Goal: Communication & Community: Answer question/provide support

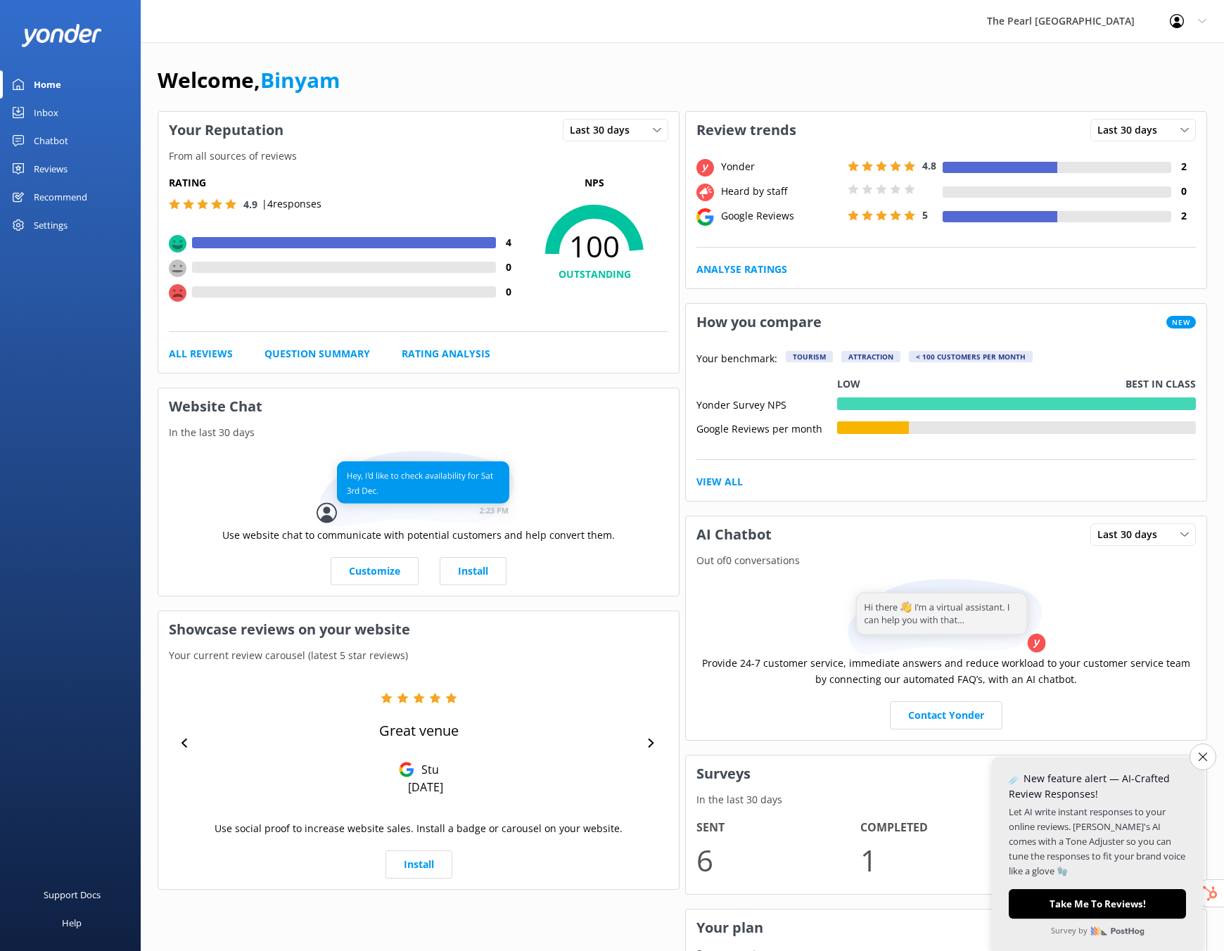
click at [66, 194] on div "Recommend" at bounding box center [60, 197] width 53 height 28
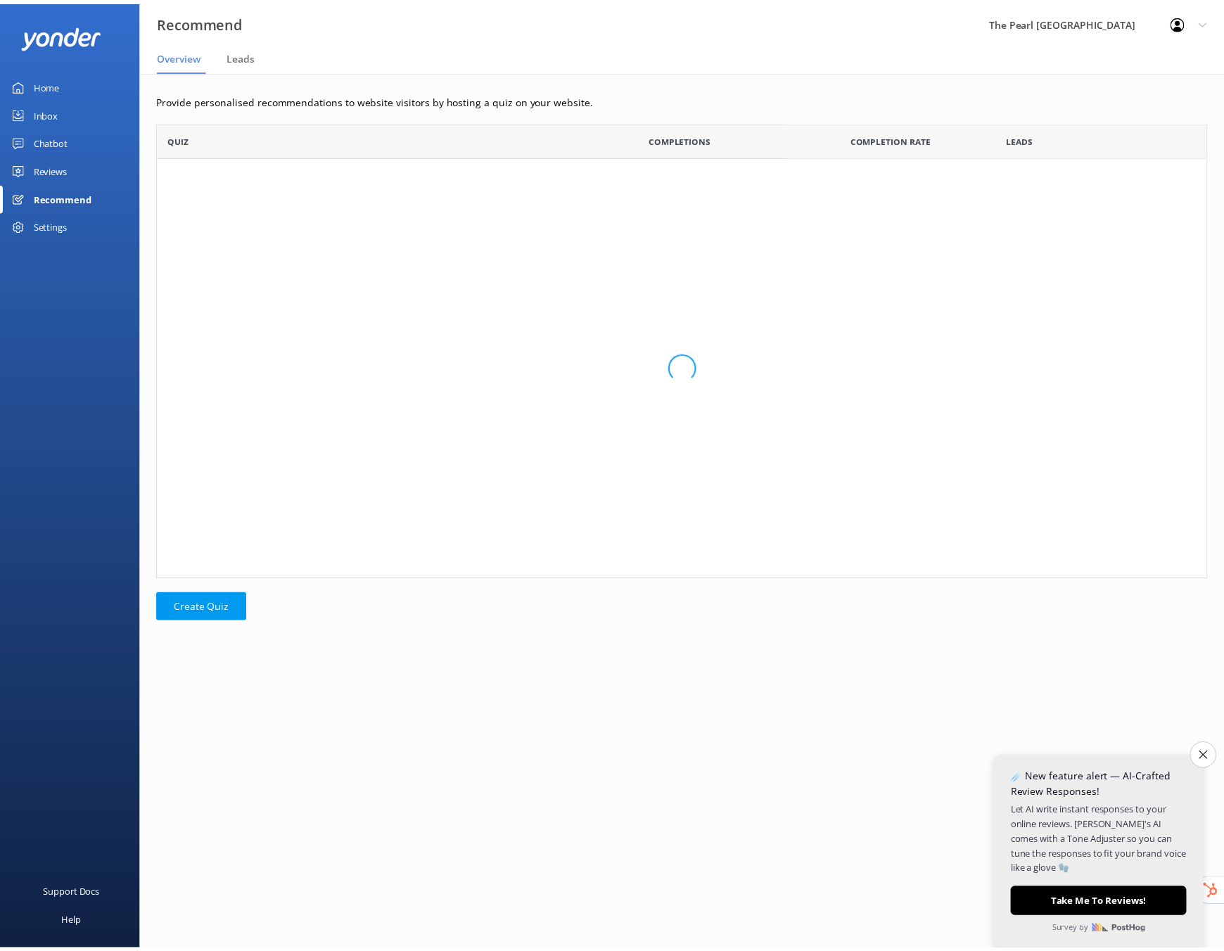
scroll to position [447, 1049]
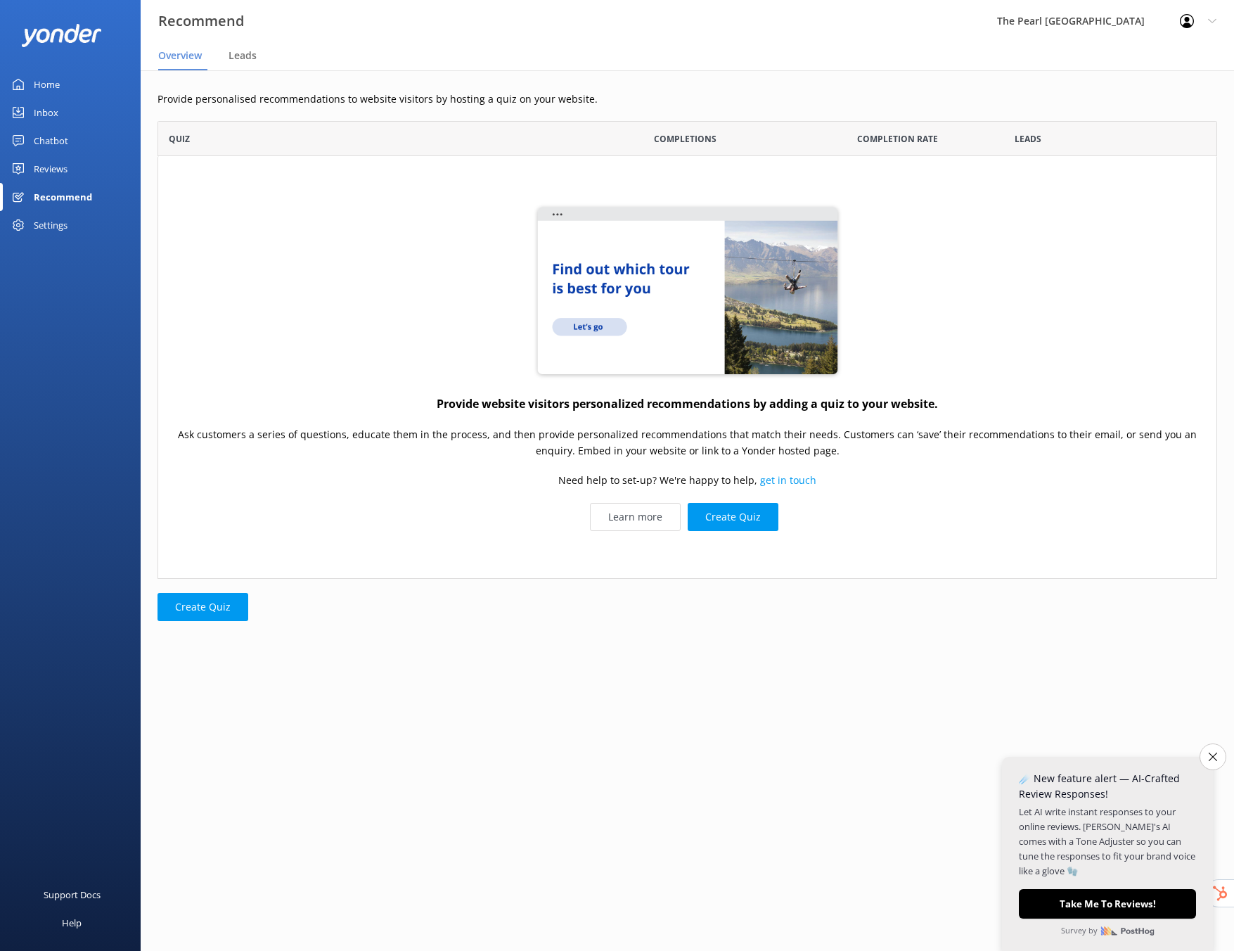
click at [53, 167] on div "Reviews" at bounding box center [51, 169] width 34 height 28
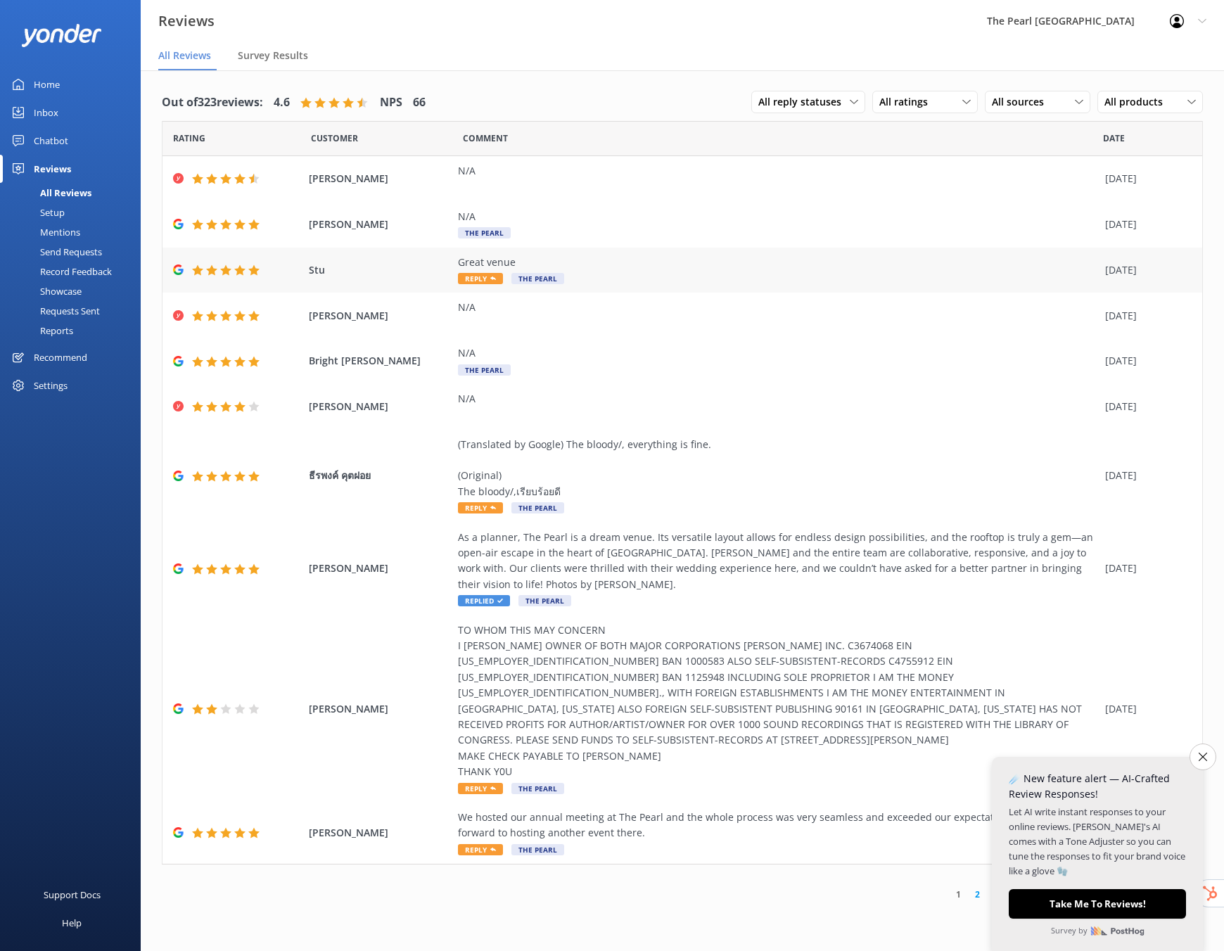
click at [593, 259] on div "Great venue" at bounding box center [778, 262] width 640 height 15
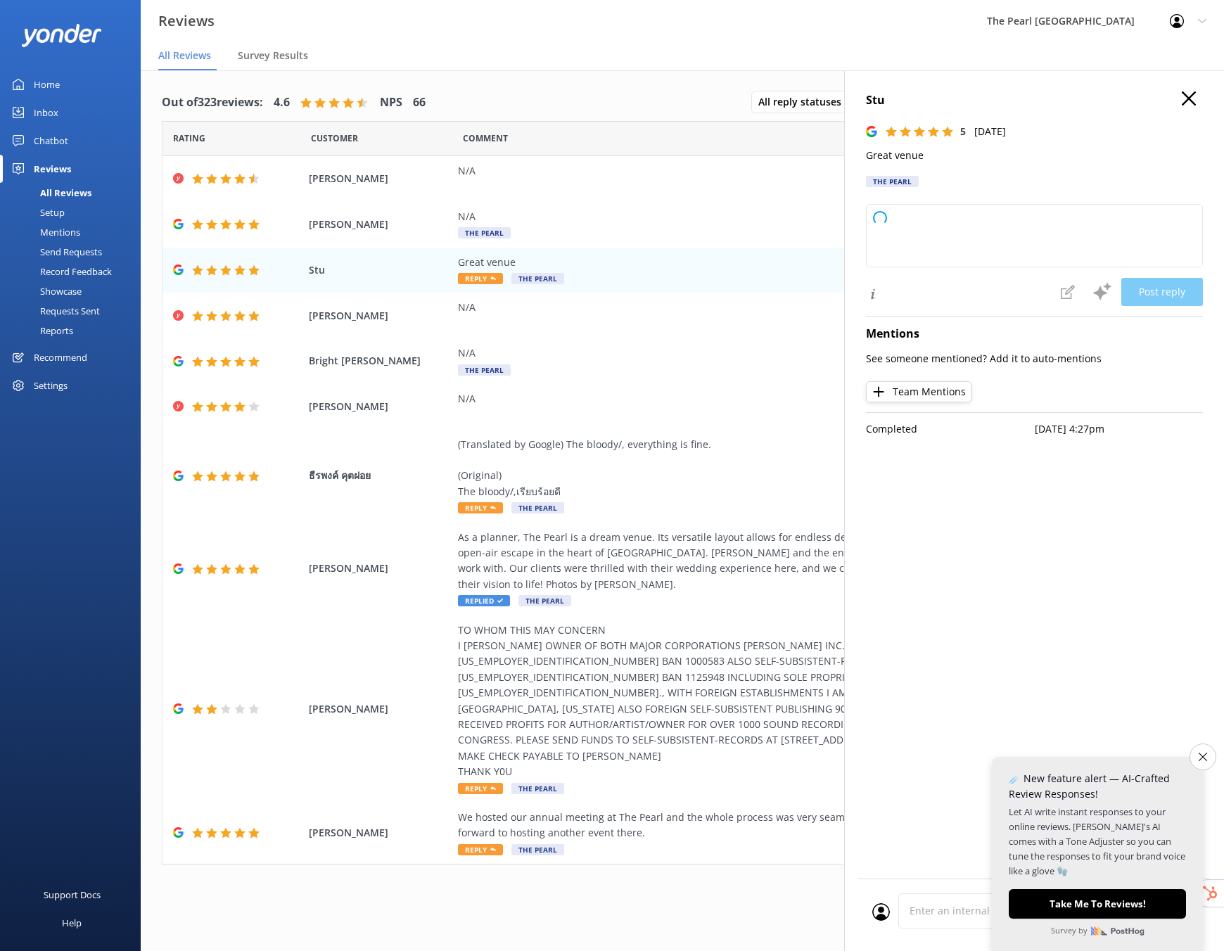
type textarea "Thank you so much for your kind words and perfect rating! We're glad you enjoye…"
click at [1208, 103] on div "Stu 5 [DATE] Great venue The Pearl Thank you so much for your kind words and pe…" at bounding box center [1034, 545] width 380 height 951
click at [1199, 100] on h4 "Stu" at bounding box center [1034, 100] width 337 height 18
click at [1193, 101] on icon "button" at bounding box center [1189, 98] width 14 height 14
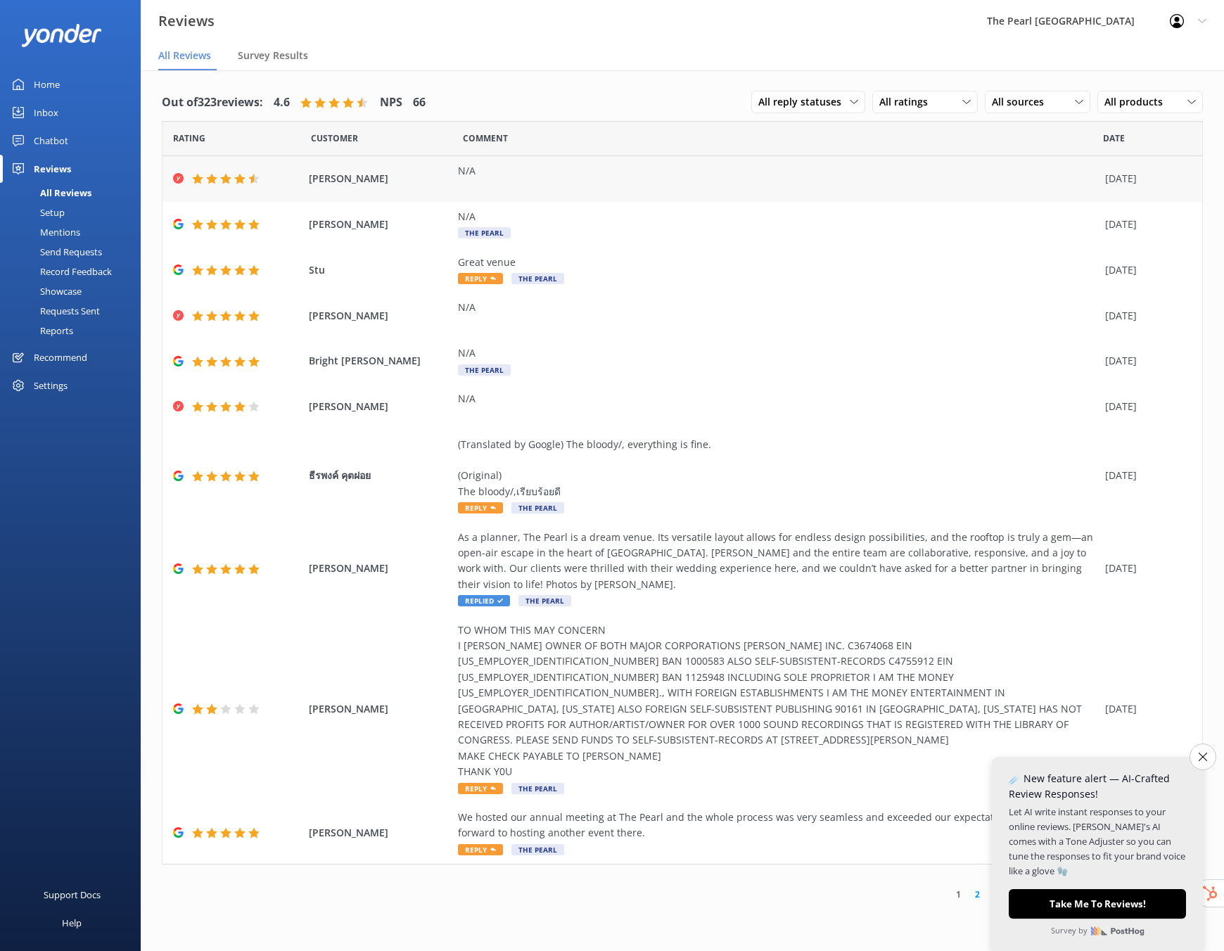
click at [599, 188] on div "N/A" at bounding box center [778, 179] width 640 height 32
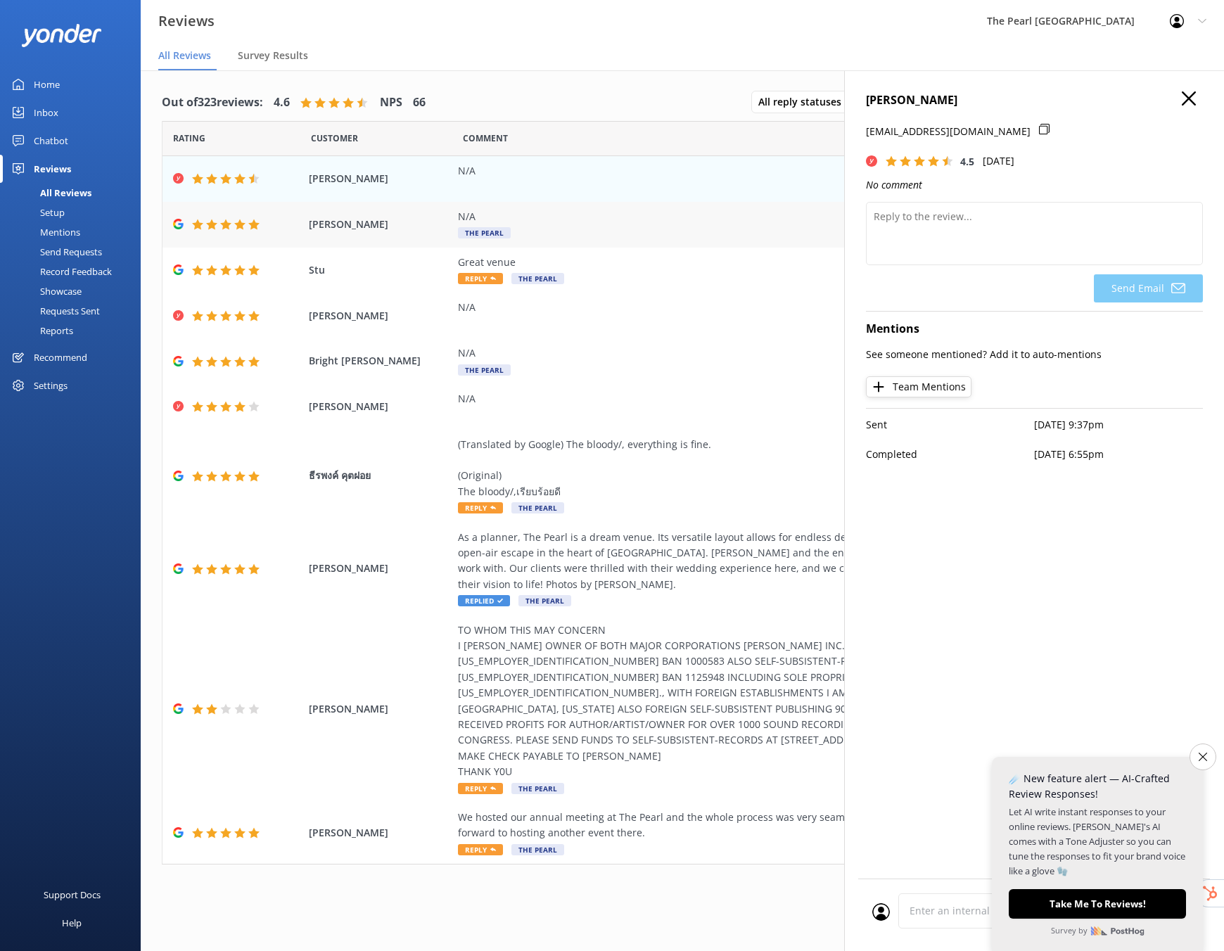
click at [560, 231] on div "N/A The Pearl" at bounding box center [778, 225] width 640 height 32
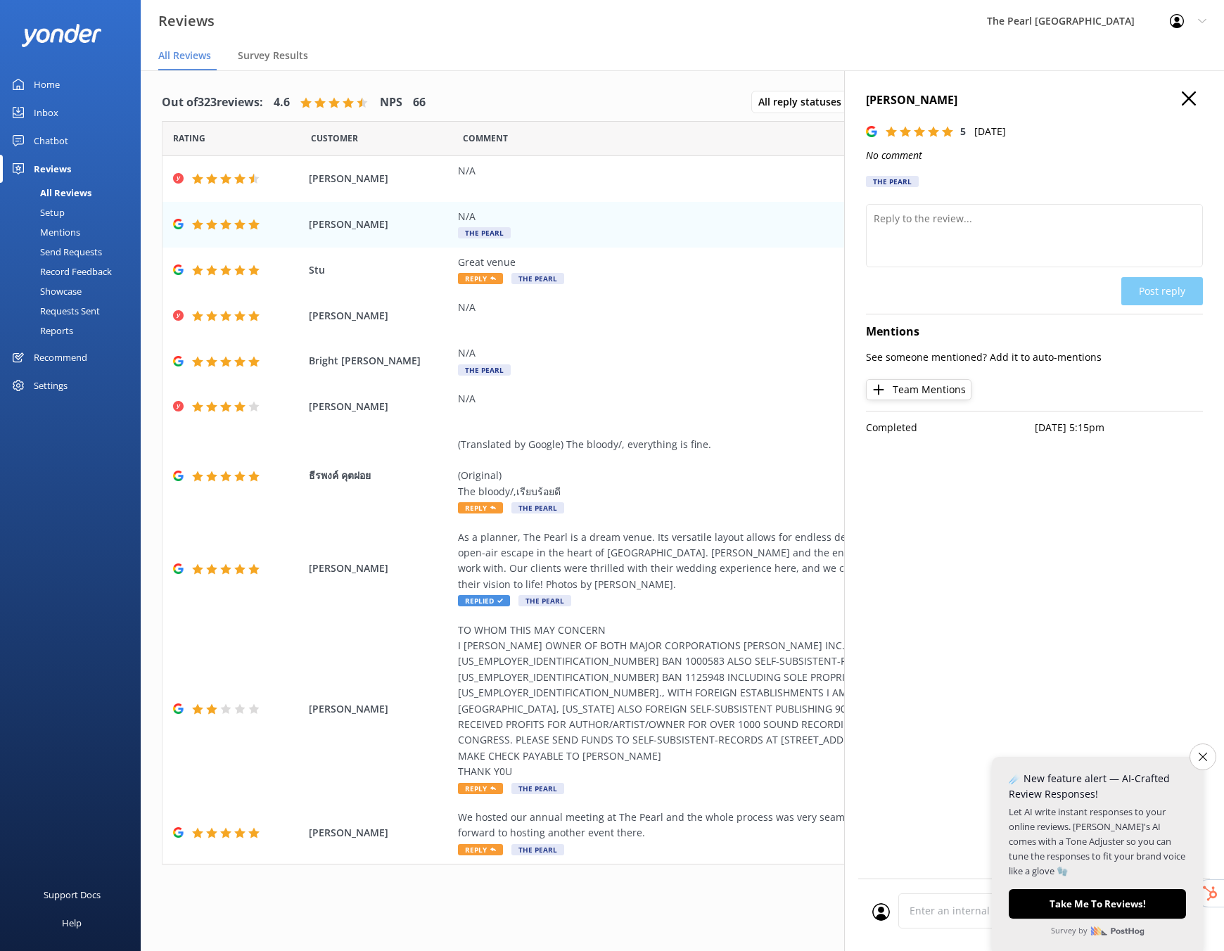
click at [908, 425] on p "Completed" at bounding box center [950, 427] width 169 height 15
click at [77, 313] on div "Requests Sent" at bounding box center [53, 311] width 91 height 20
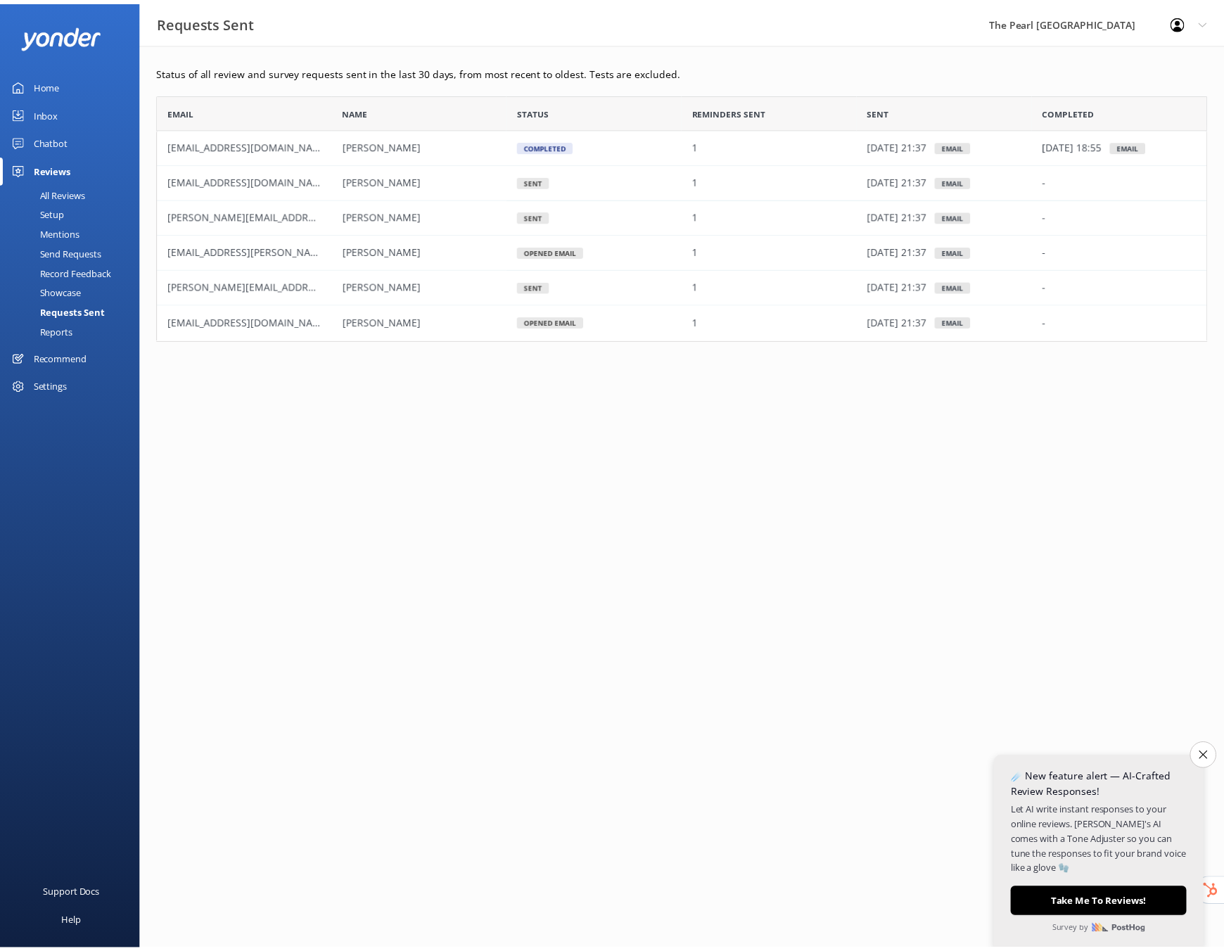
scroll to position [237, 1049]
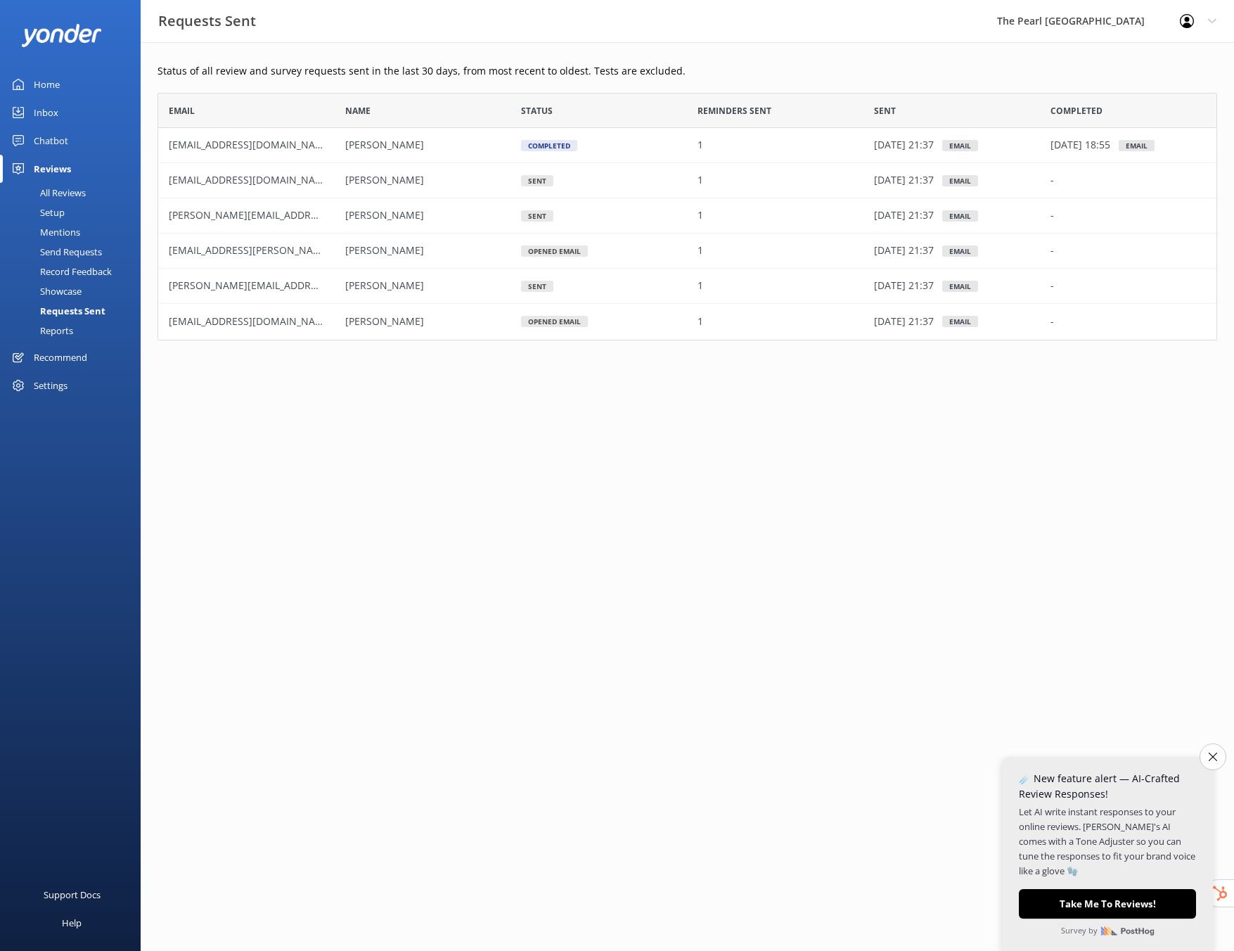
click at [70, 196] on div "All Reviews" at bounding box center [46, 193] width 77 height 20
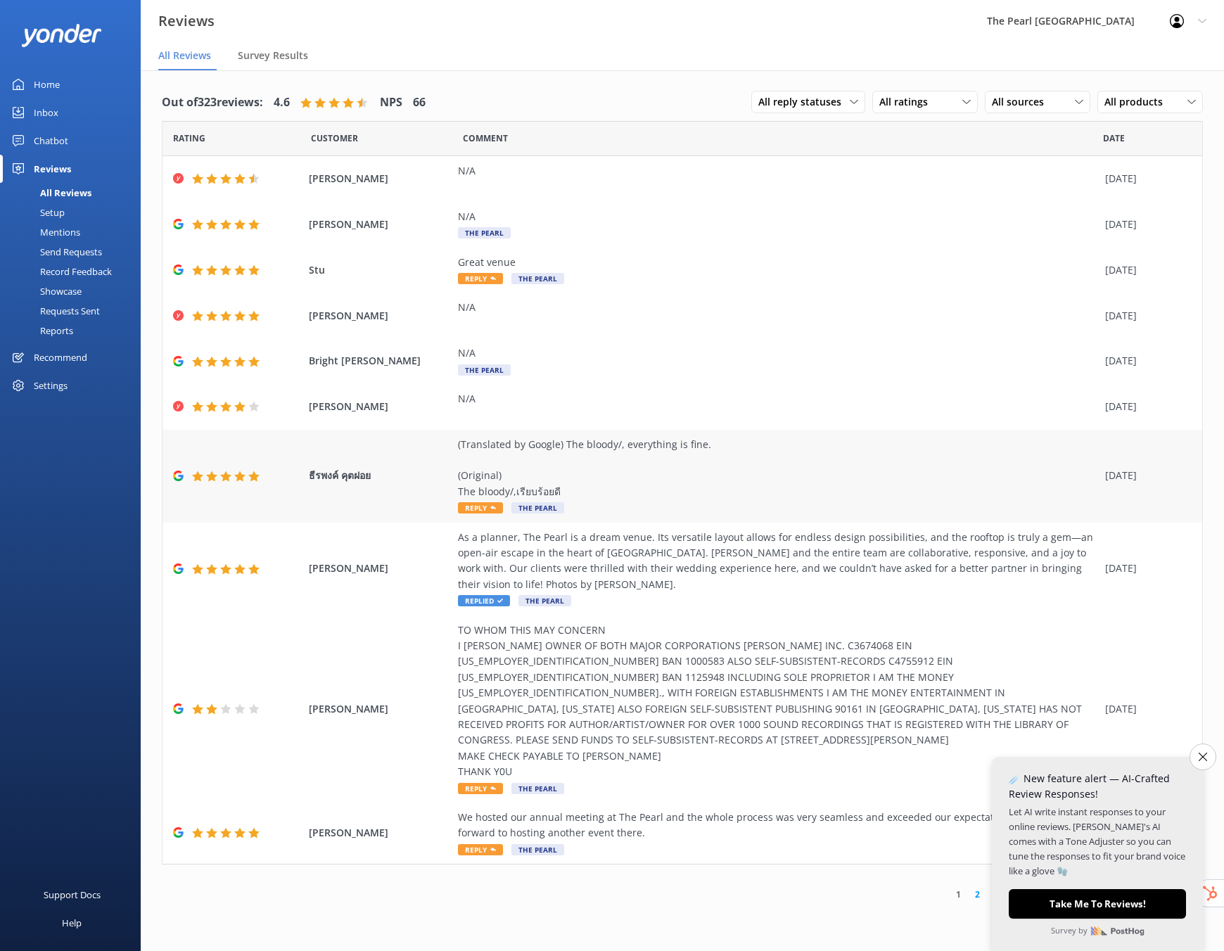
scroll to position [28, 0]
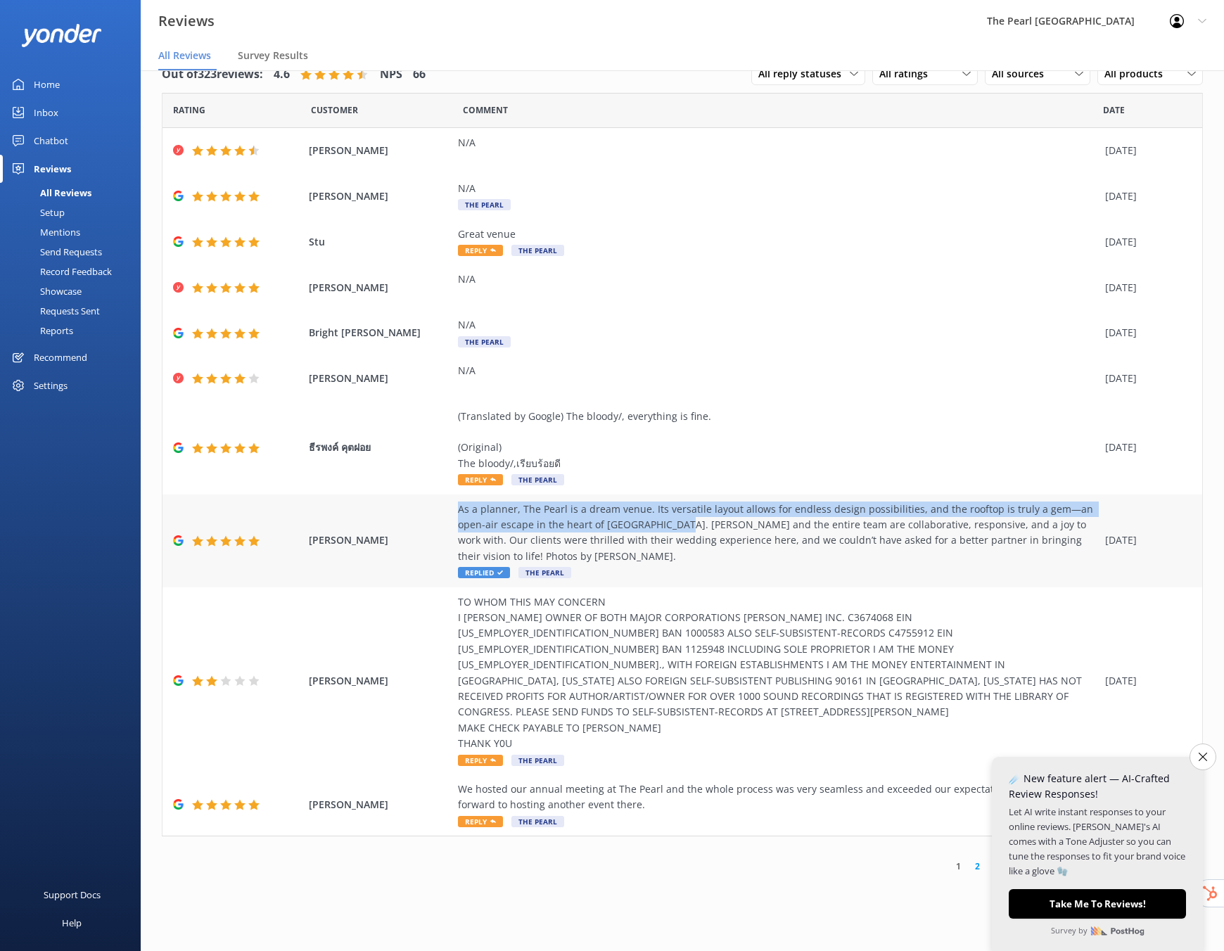
drag, startPoint x: 642, startPoint y: 528, endPoint x: 460, endPoint y: 506, distance: 183.4
click at [460, 506] on div "As a planner, The Pearl is a dream venue. Its versatile layout allows for endle…" at bounding box center [778, 532] width 640 height 63
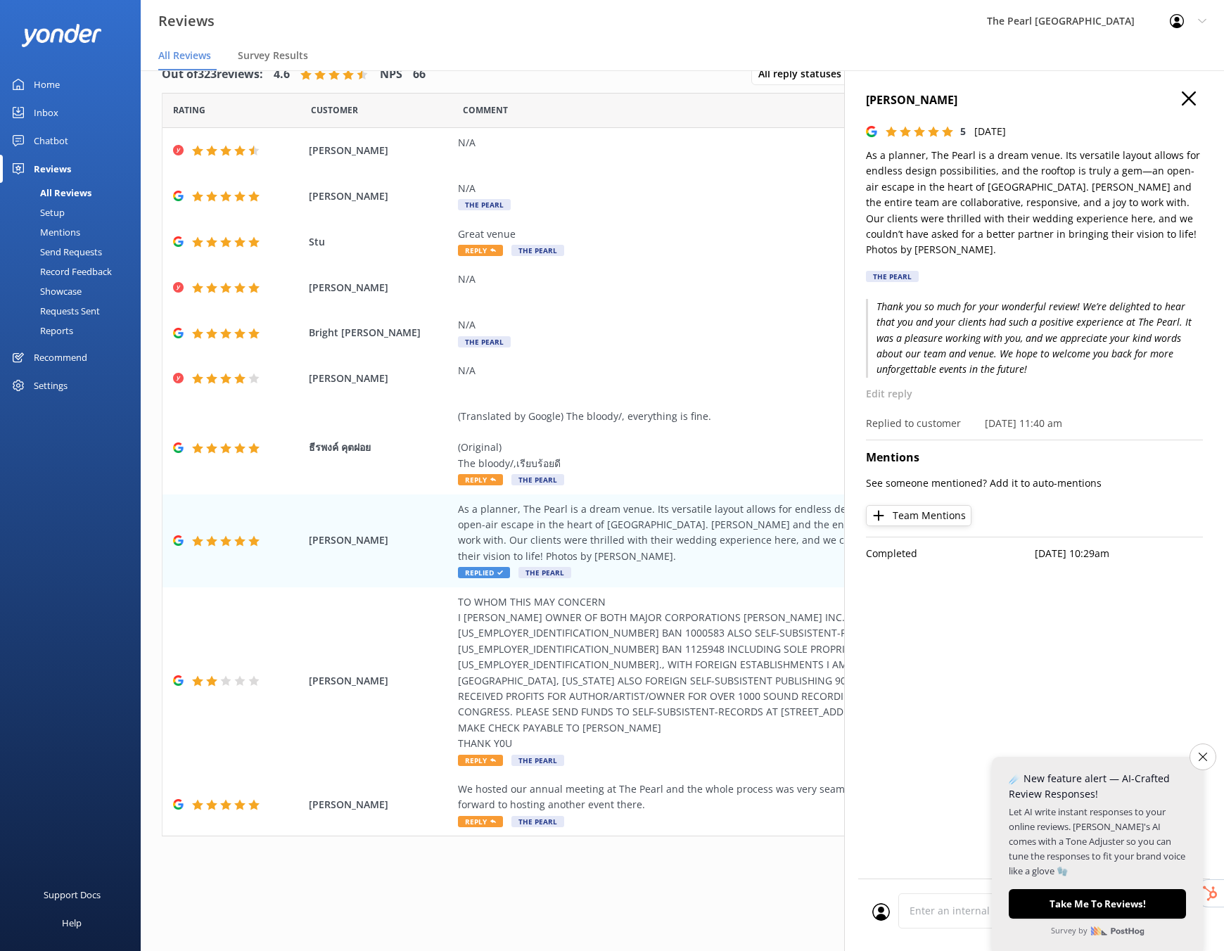
click at [1073, 314] on p "Thank you so much for your wonderful review! We’re delighted to hear that you a…" at bounding box center [1034, 338] width 337 height 79
click at [654, 252] on div "Great venue Reply The Pearl" at bounding box center [778, 242] width 640 height 32
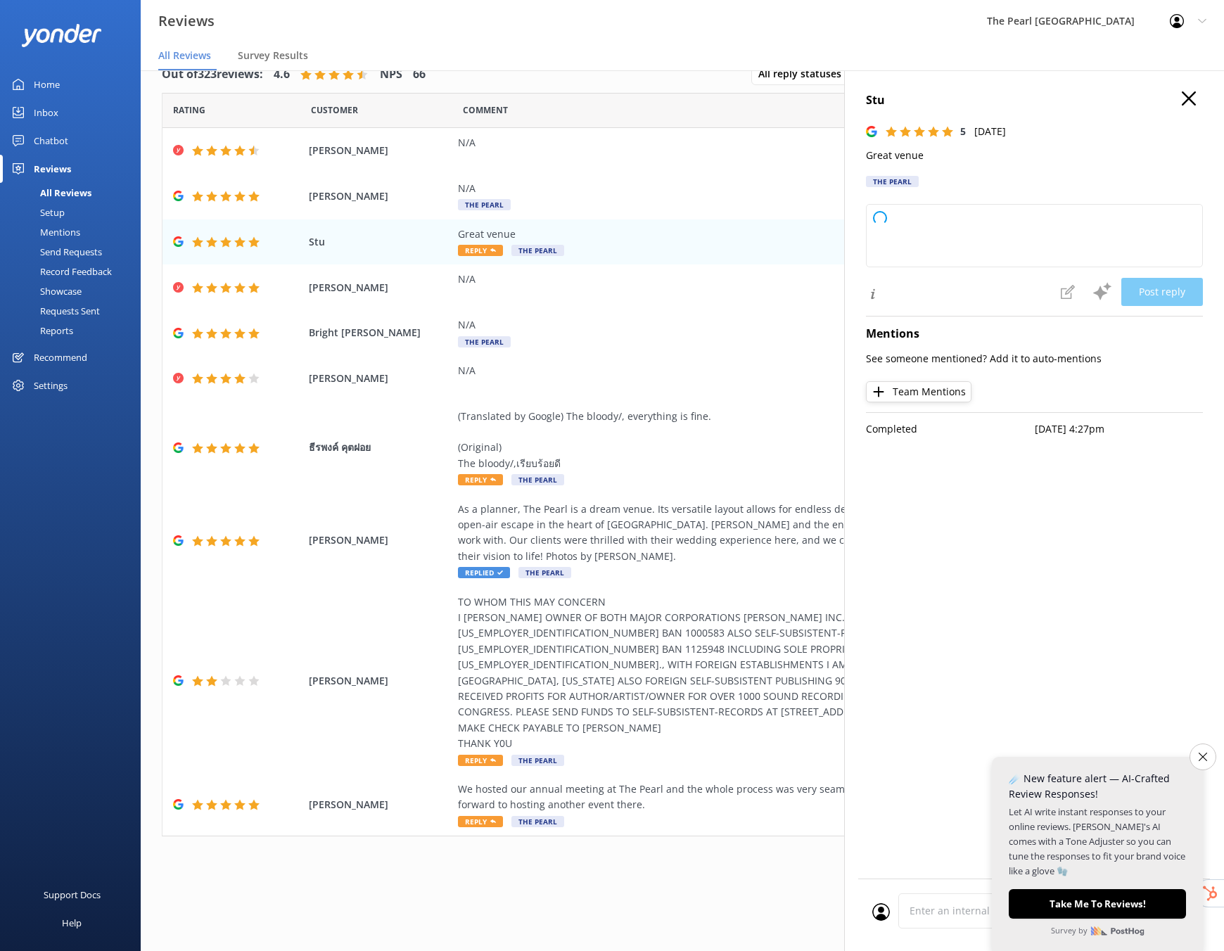
type textarea "Thank you so much for your wonderful review! We're delighted to hear you enjoye…"
click at [692, 342] on div "N/A The Pearl" at bounding box center [778, 333] width 640 height 32
